Goal: Obtain resource: Obtain resource

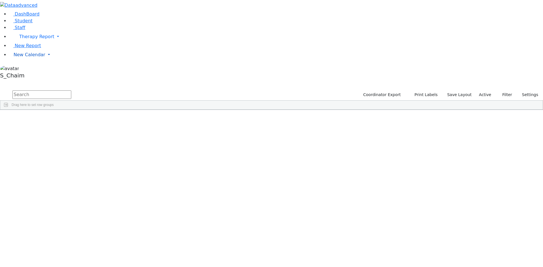
click at [27, 57] on span "New Calendar" at bounding box center [30, 54] width 32 height 5
click at [32, 76] on span "Teacher Report" at bounding box center [31, 72] width 34 height 5
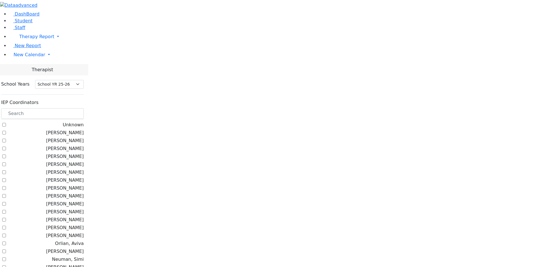
select select "212"
checkbox input "true"
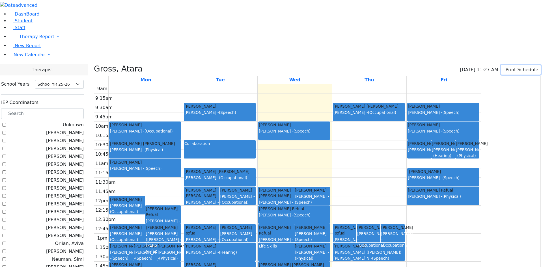
click at [505, 65] on button "Print Schedule" at bounding box center [521, 70] width 40 height 10
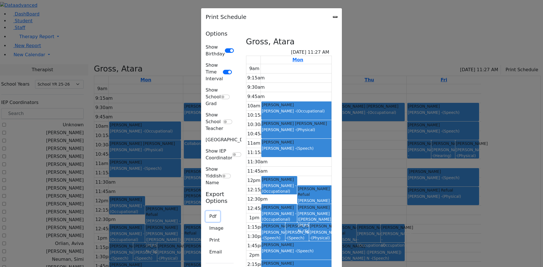
click at [206, 211] on button "Pdf" at bounding box center [213, 216] width 14 height 11
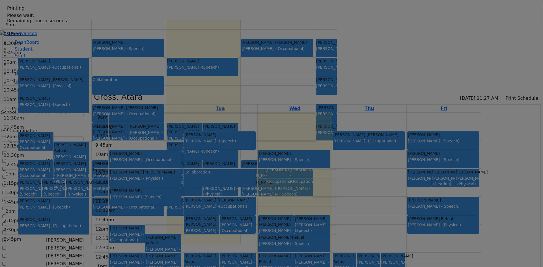
select select "212"
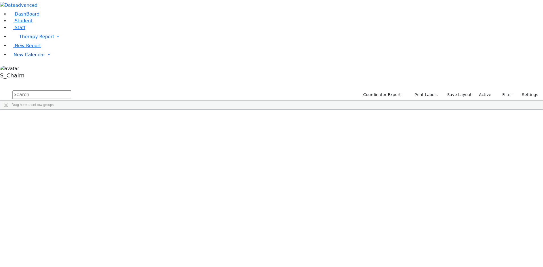
click at [32, 57] on span "New Calendar" at bounding box center [30, 54] width 32 height 5
click at [28, 76] on span "Teacher Report" at bounding box center [31, 72] width 34 height 5
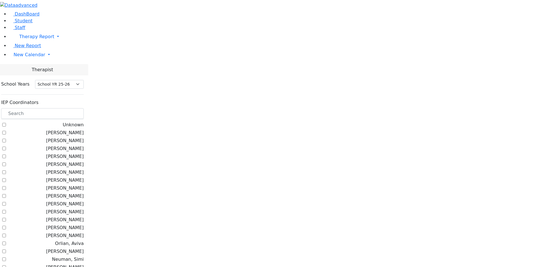
select select "212"
checkbox input "true"
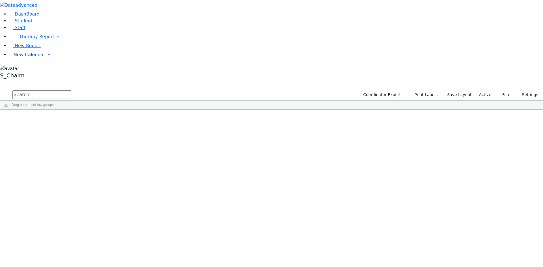
click at [35, 57] on span "New Calendar" at bounding box center [30, 54] width 32 height 5
click at [29, 76] on span "Teacher Report" at bounding box center [31, 72] width 34 height 5
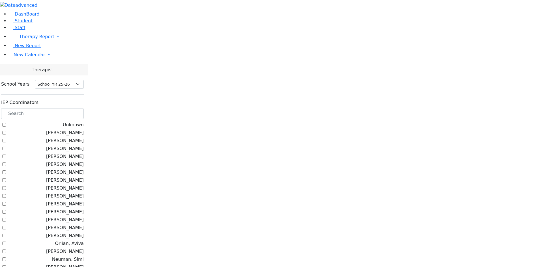
select select "212"
click at [81, 108] on input "text" at bounding box center [42, 113] width 83 height 11
